Goal: Transaction & Acquisition: Purchase product/service

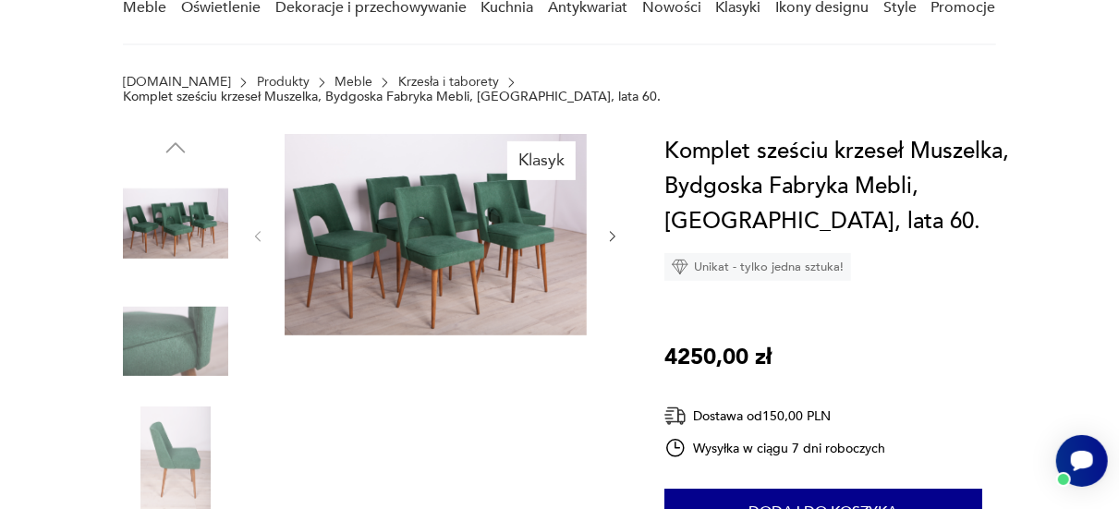
scroll to position [92, 0]
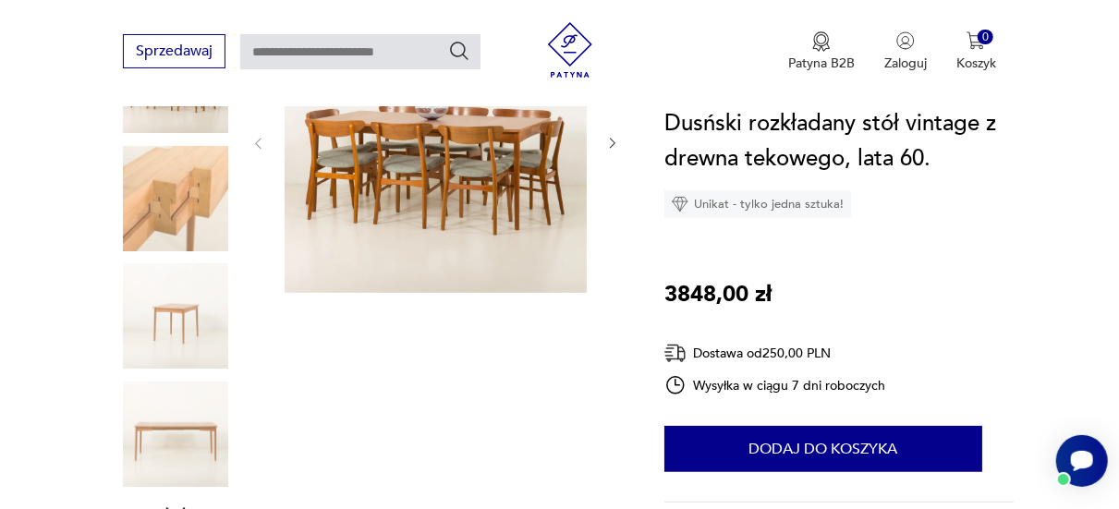
click at [614, 139] on icon "button" at bounding box center [612, 143] width 15 height 15
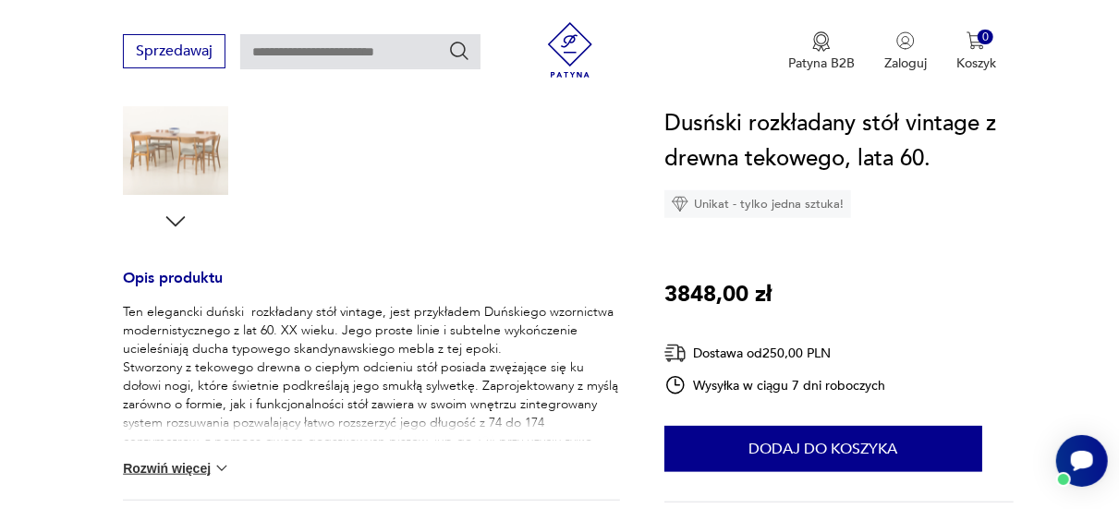
scroll to position [684, 0]
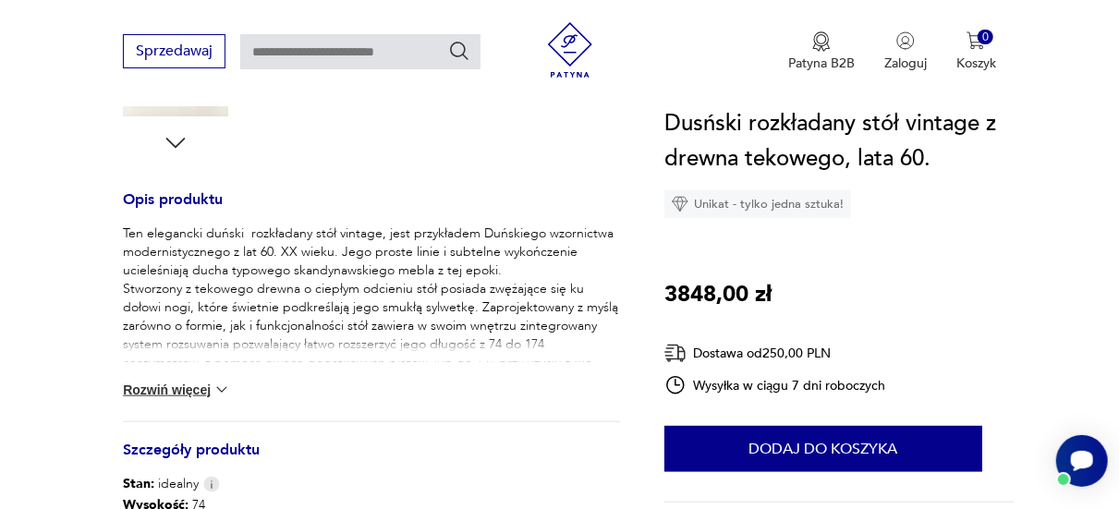
click at [221, 391] on img at bounding box center [222, 390] width 18 height 18
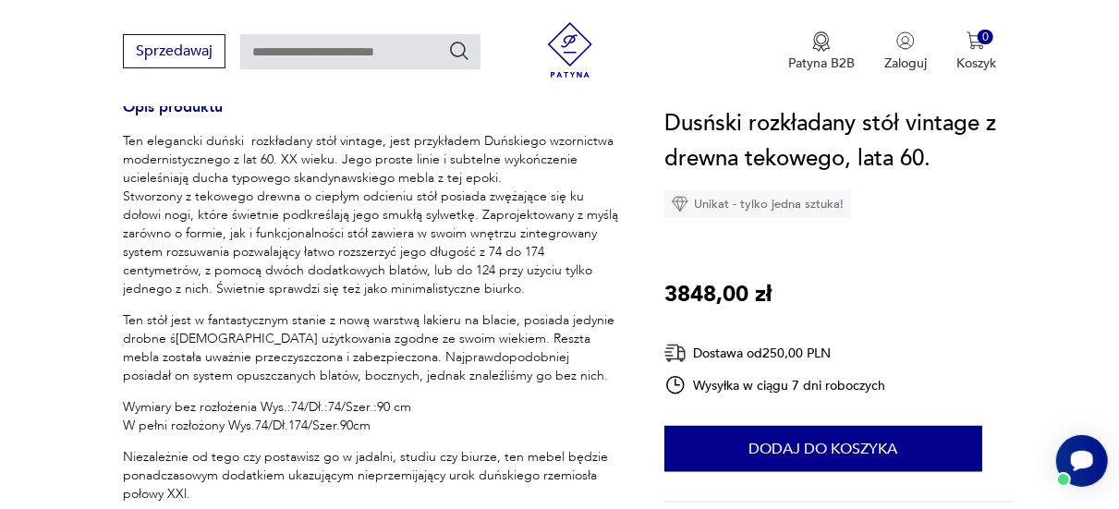
scroll to position [869, 0]
